Goal: Task Accomplishment & Management: Use online tool/utility

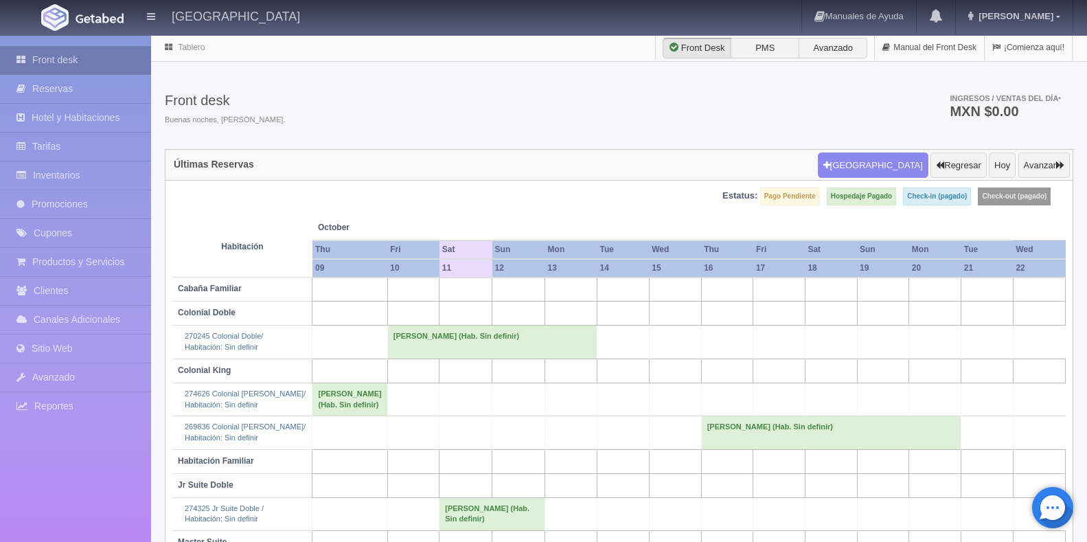
click at [60, 58] on link "Front desk" at bounding box center [75, 60] width 151 height 28
click at [734, 449] on td "[PERSON_NAME] (Hab. Sin definir)" at bounding box center [831, 432] width 260 height 33
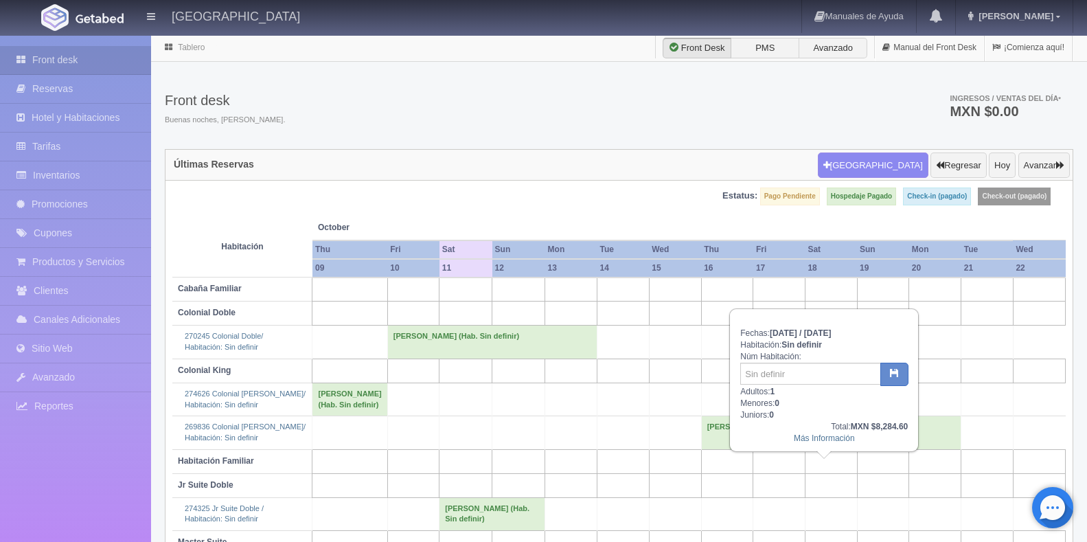
click at [735, 449] on td "[PERSON_NAME] (Hab. Sin definir)" at bounding box center [831, 432] width 260 height 33
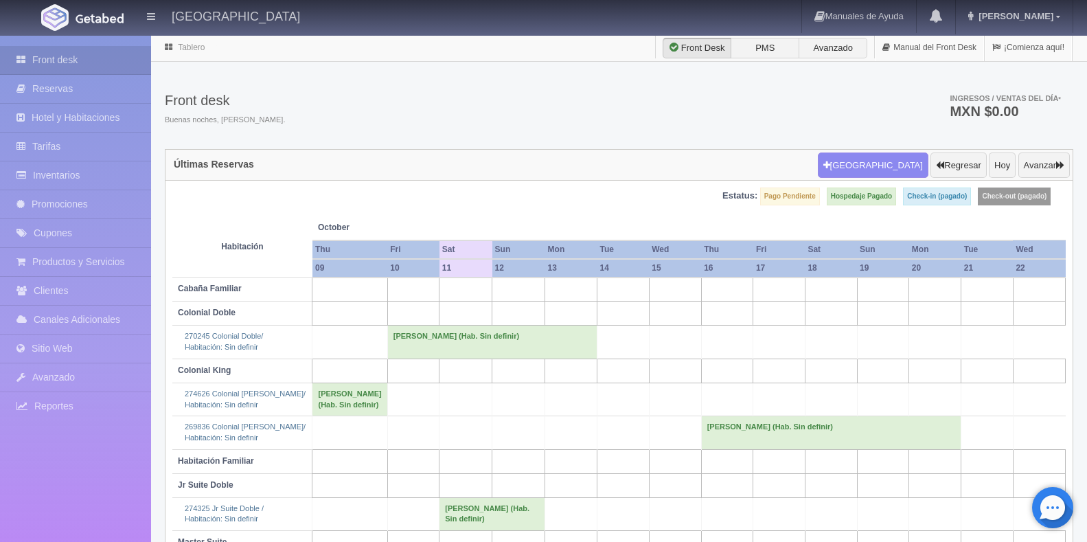
click at [735, 449] on td "[PERSON_NAME] (Hab. Sin definir)" at bounding box center [831, 432] width 260 height 33
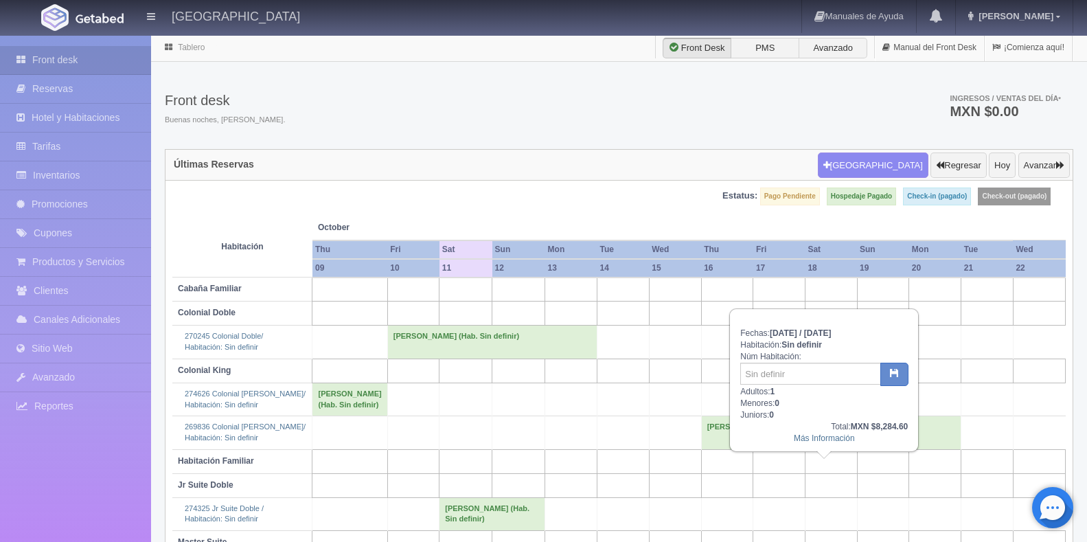
click at [788, 449] on td "[PERSON_NAME] (Hab. Sin definir)" at bounding box center [831, 432] width 260 height 33
